Goal: Task Accomplishment & Management: Manage account settings

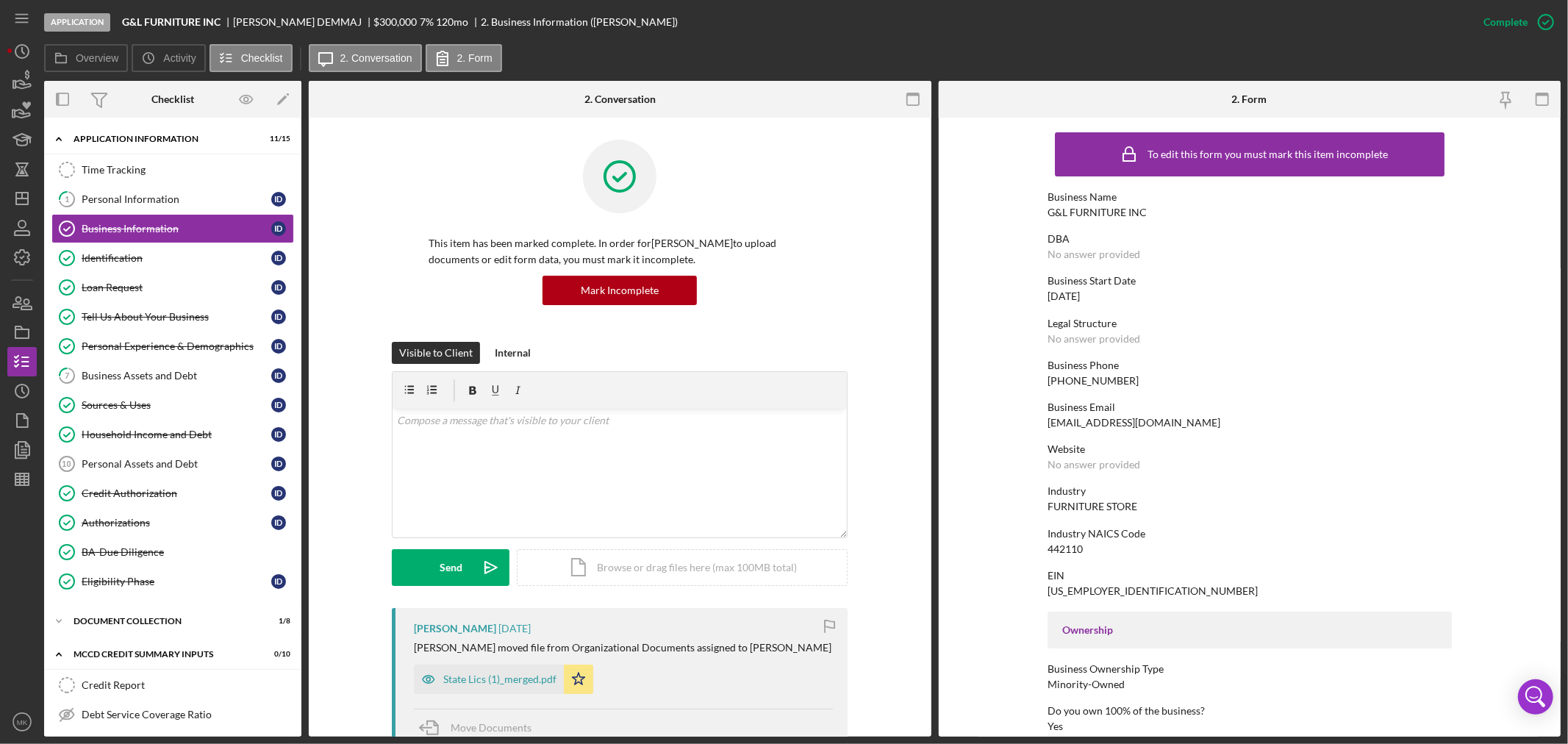
scroll to position [327, 0]
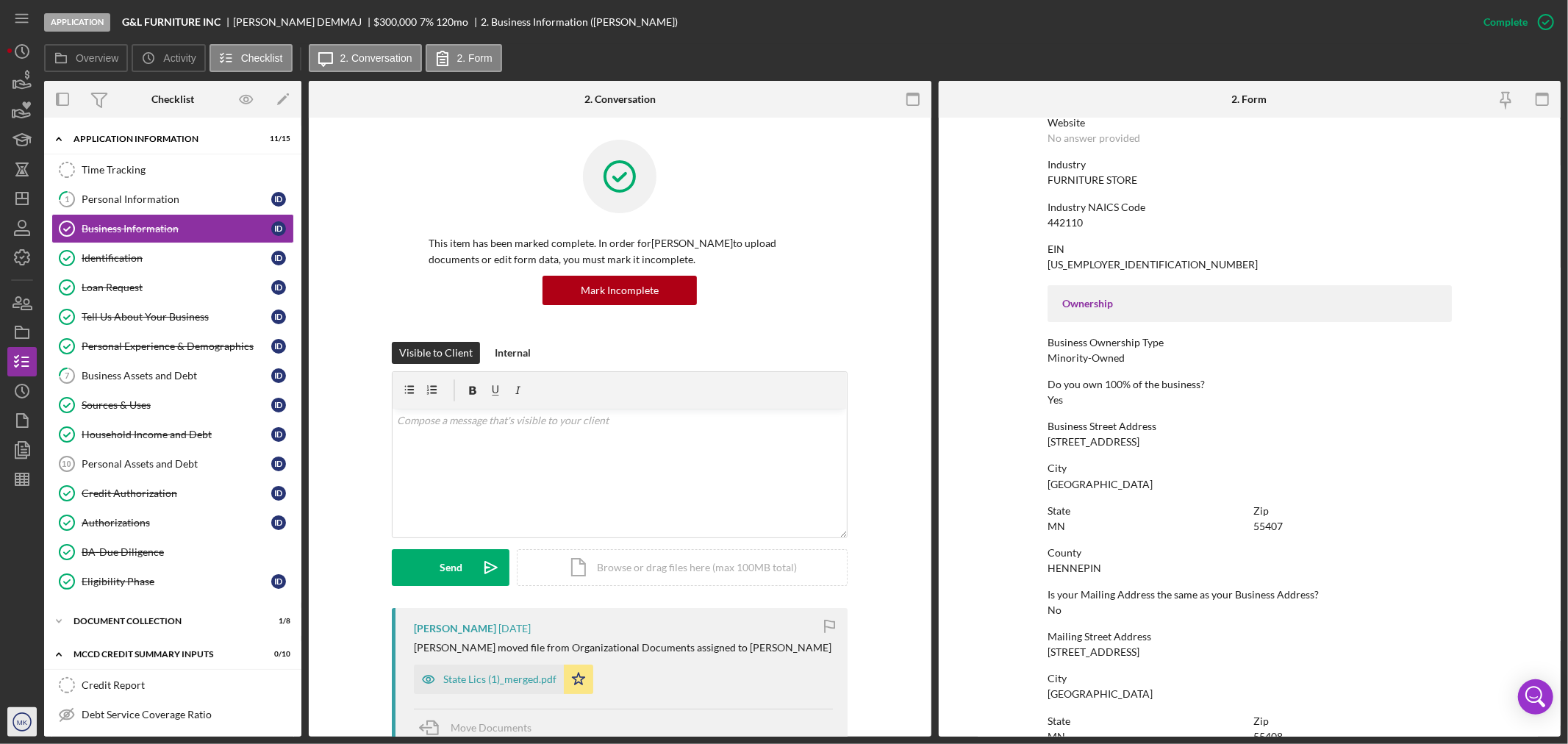
click at [17, 723] on text "MK" at bounding box center [22, 723] width 11 height 8
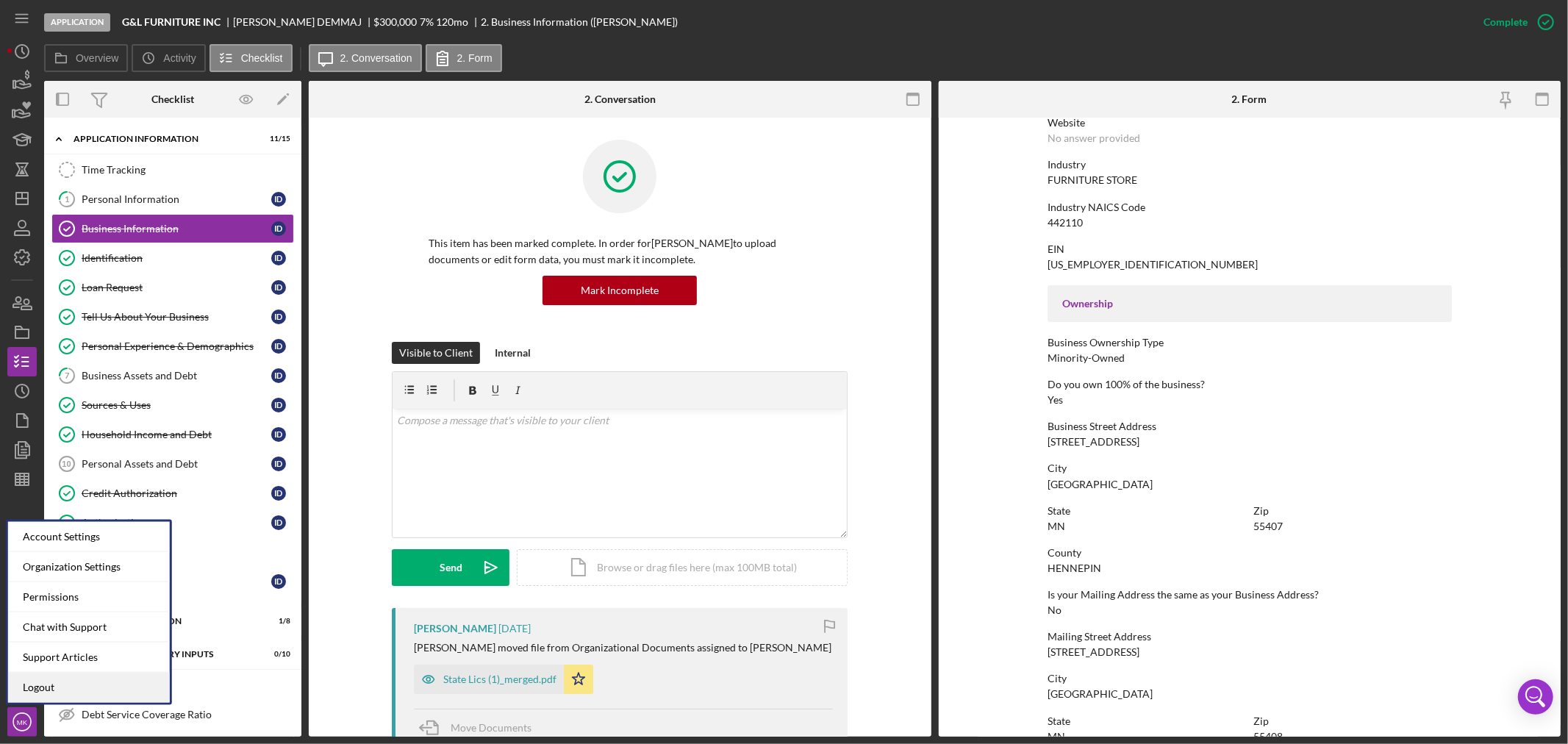
click at [93, 691] on link "Logout" at bounding box center [89, 688] width 162 height 30
